Goal: Information Seeking & Learning: Learn about a topic

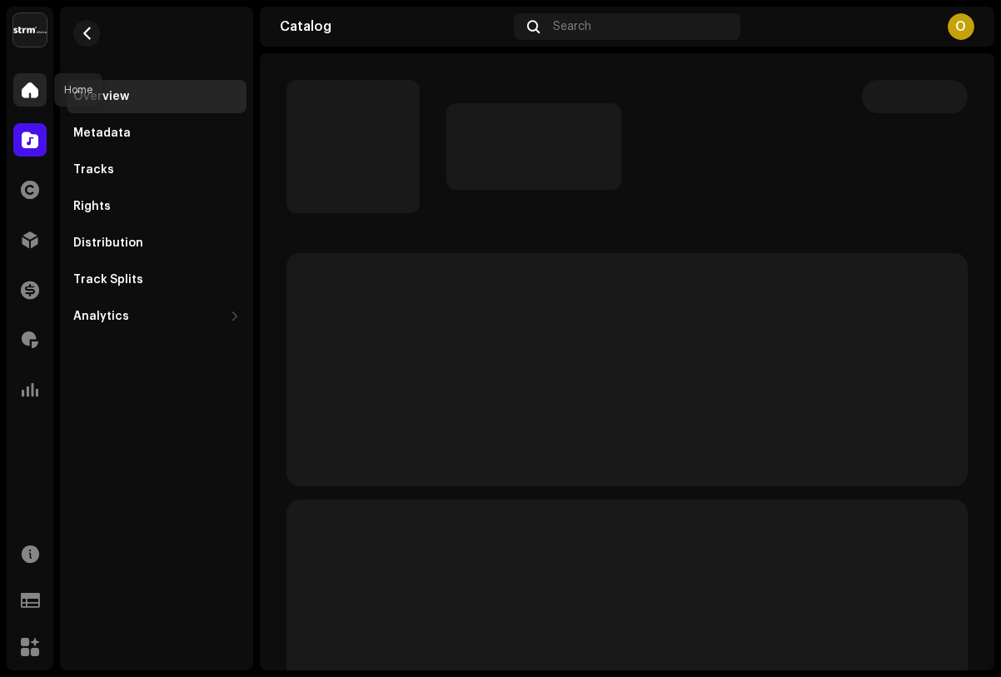
click at [23, 91] on span at bounding box center [30, 89] width 17 height 13
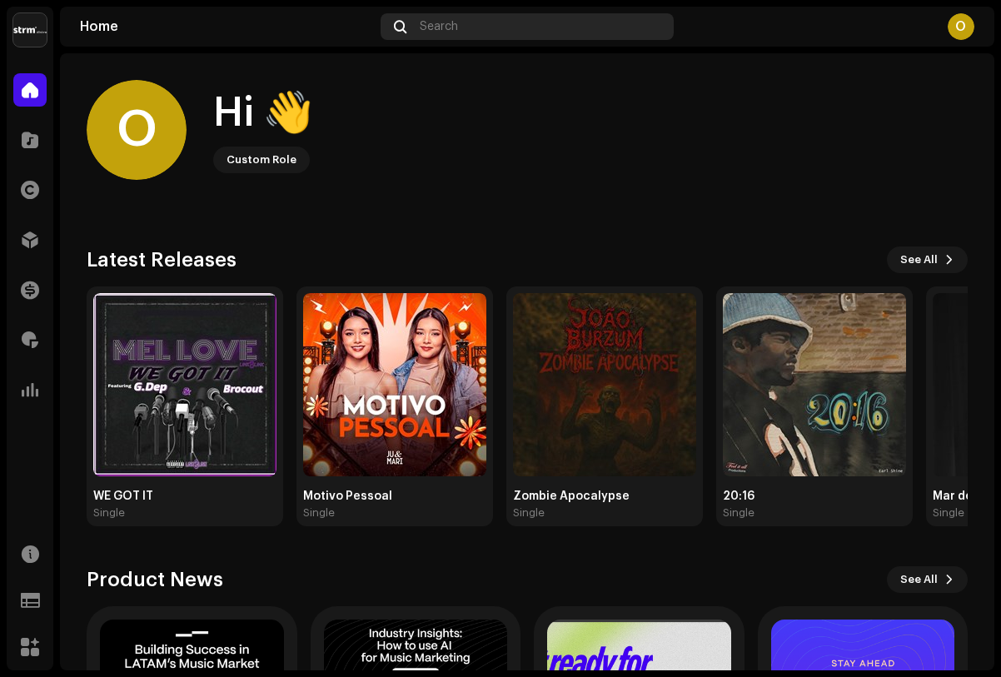
click at [542, 22] on div "Search" at bounding box center [528, 26] width 294 height 27
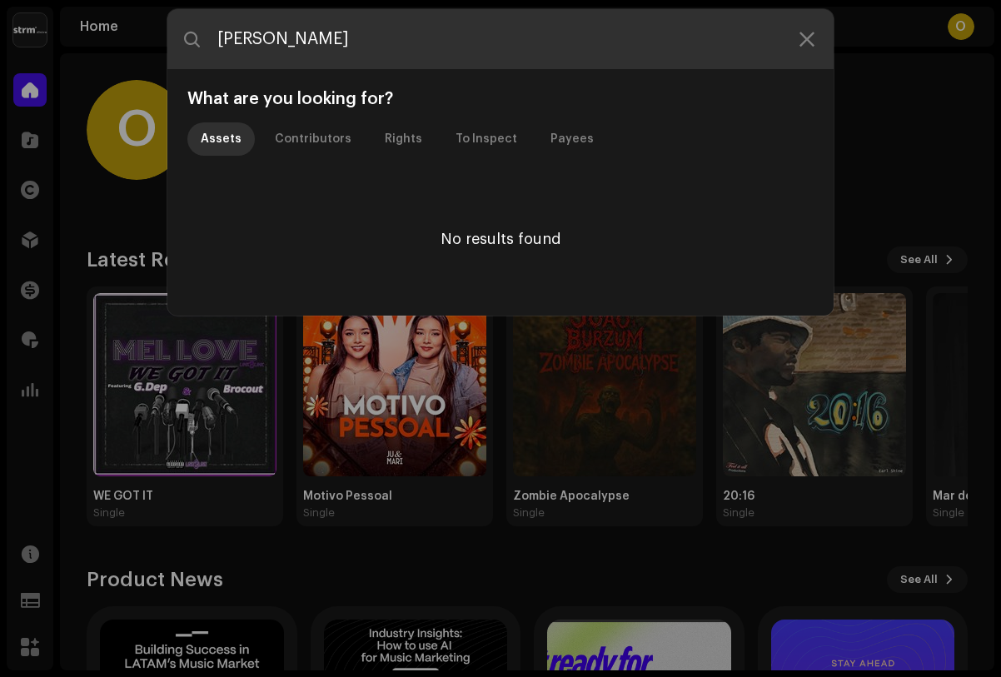
click at [430, 32] on input "[PERSON_NAME]" at bounding box center [500, 39] width 666 height 60
type input "[PERSON_NAME]"
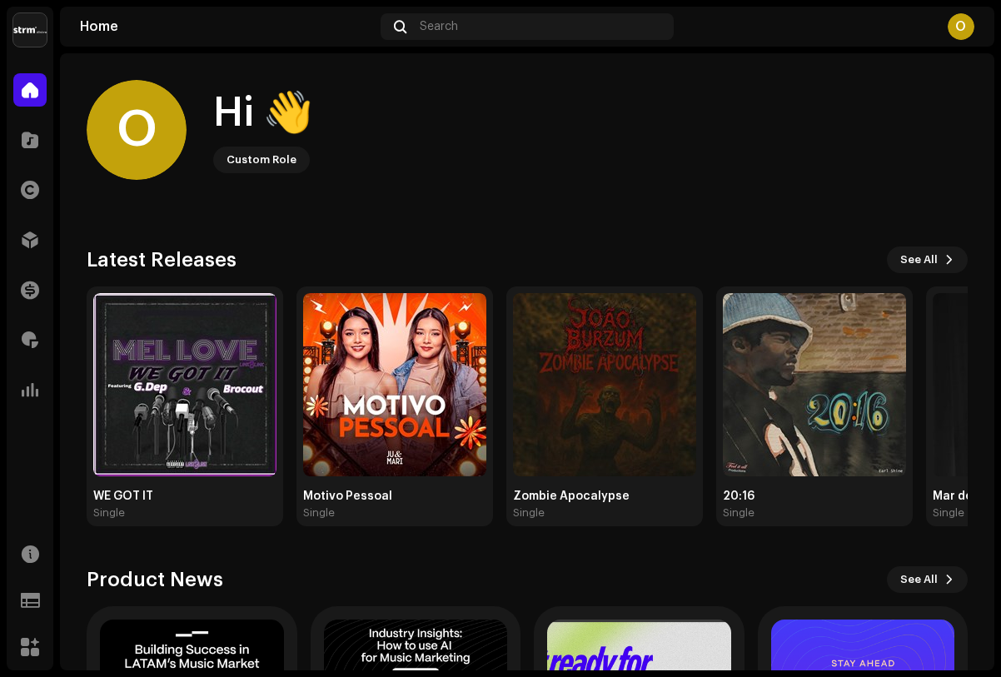
click at [274, 63] on div "O Hi 👋 Custom Role Check out the latest Product Updates for Check Product Updat…" at bounding box center [527, 509] width 881 height 913
click at [157, 328] on img at bounding box center [184, 384] width 183 height 183
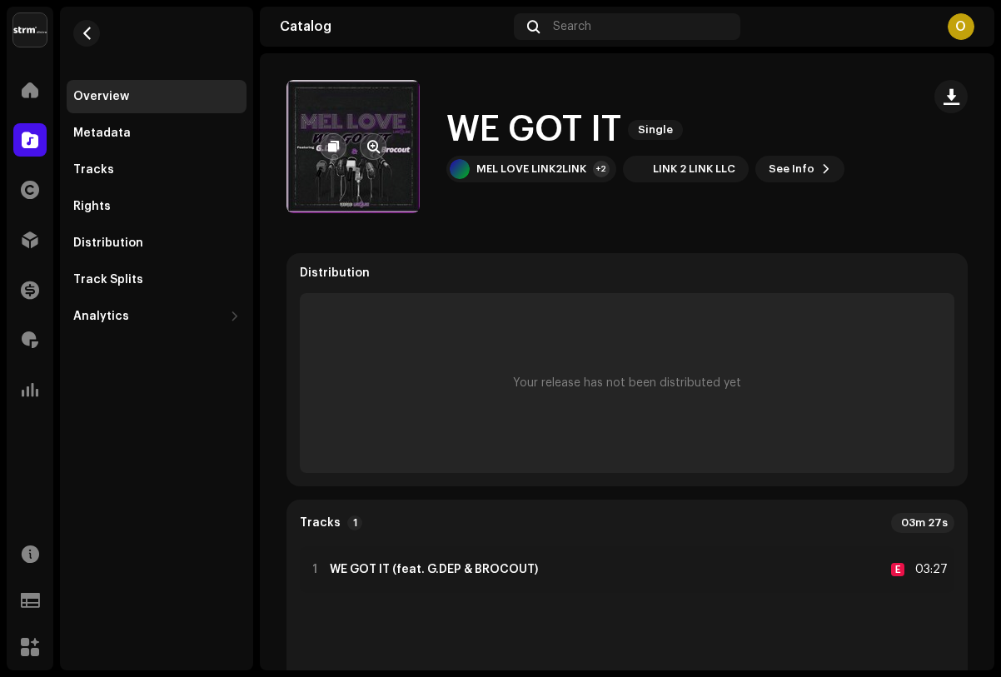
click at [382, 186] on re-a-cover at bounding box center [353, 146] width 133 height 133
click at [377, 156] on button "button" at bounding box center [373, 146] width 27 height 27
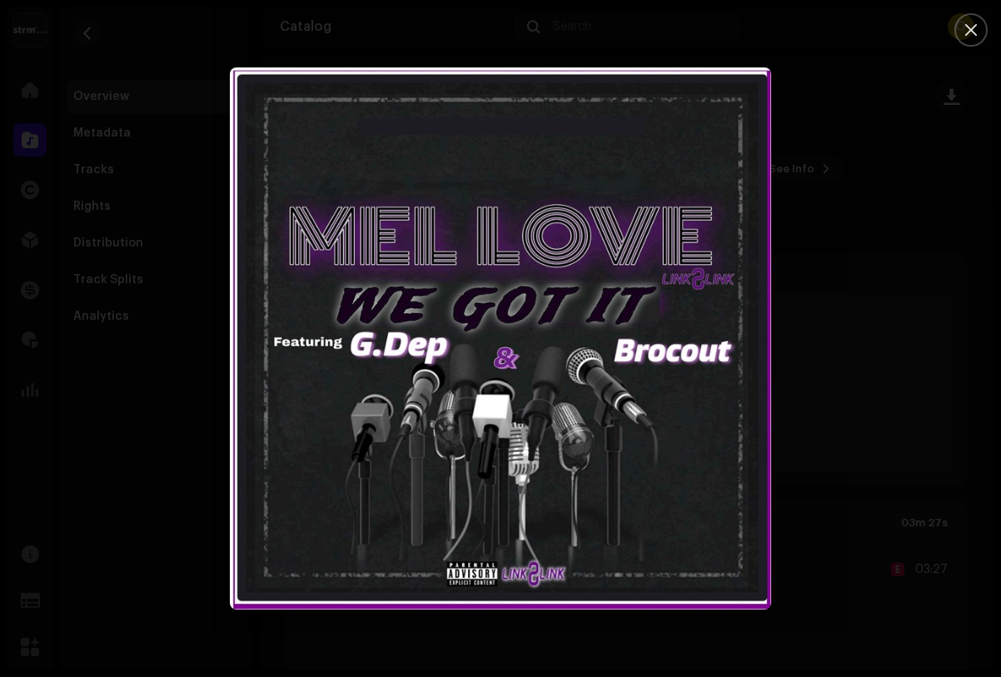
click at [169, 409] on div at bounding box center [500, 338] width 1001 height 677
